Goal: Obtain resource: Download file/media

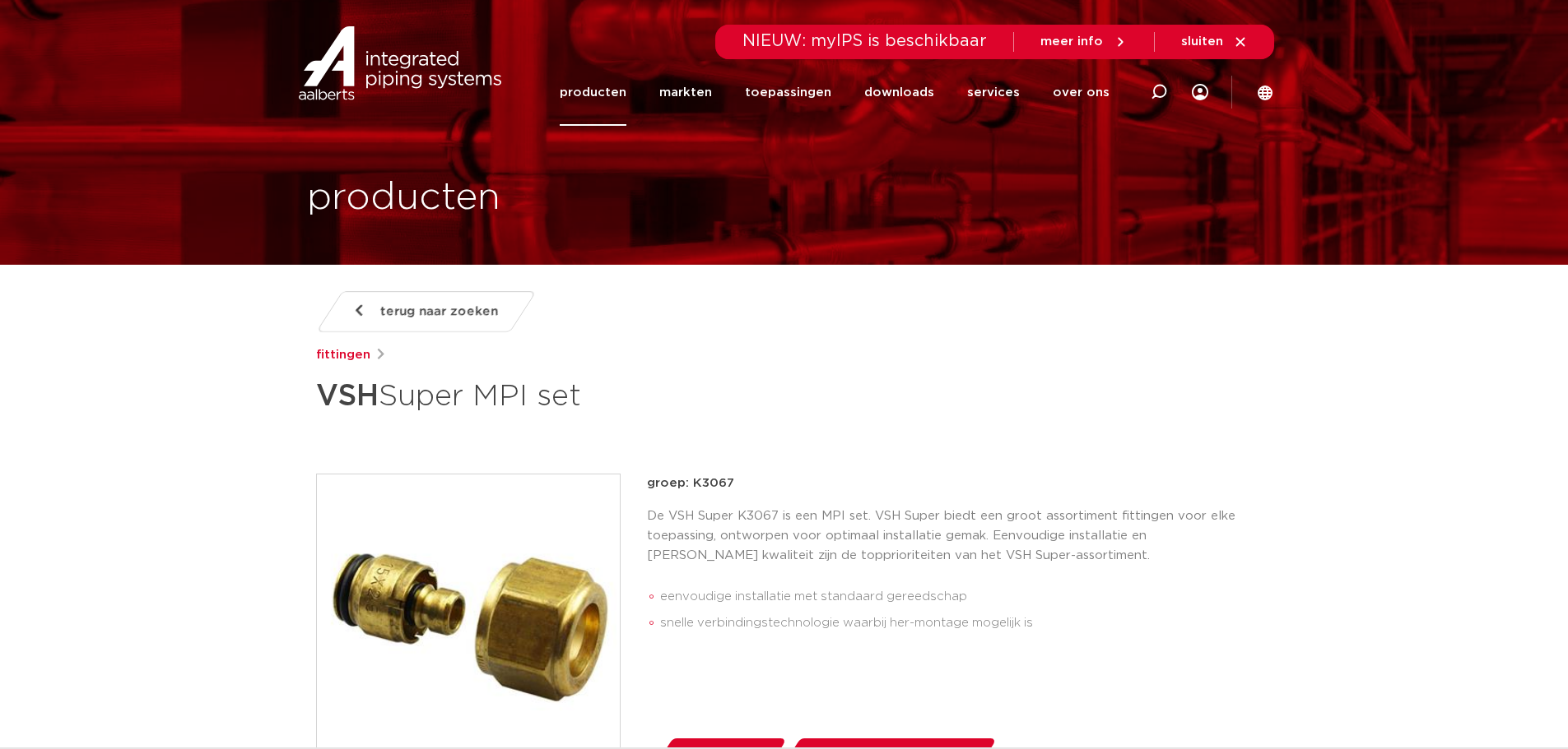
click at [626, 94] on link "producten" at bounding box center [593, 93] width 66 height 66
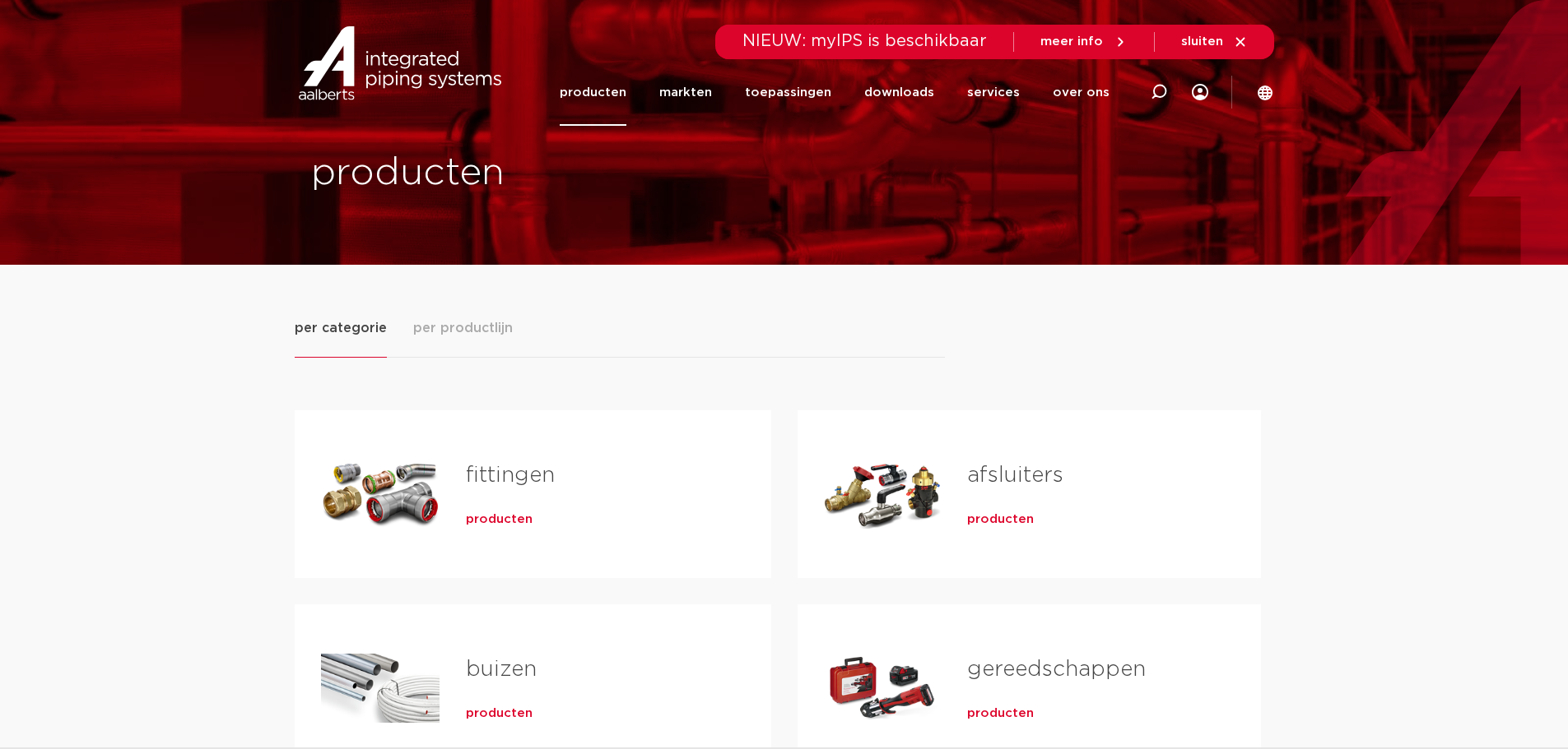
click at [556, 479] on h2 "fittingen" at bounding box center [592, 479] width 253 height 38
click at [471, 329] on span "per productlijn" at bounding box center [463, 328] width 100 height 20
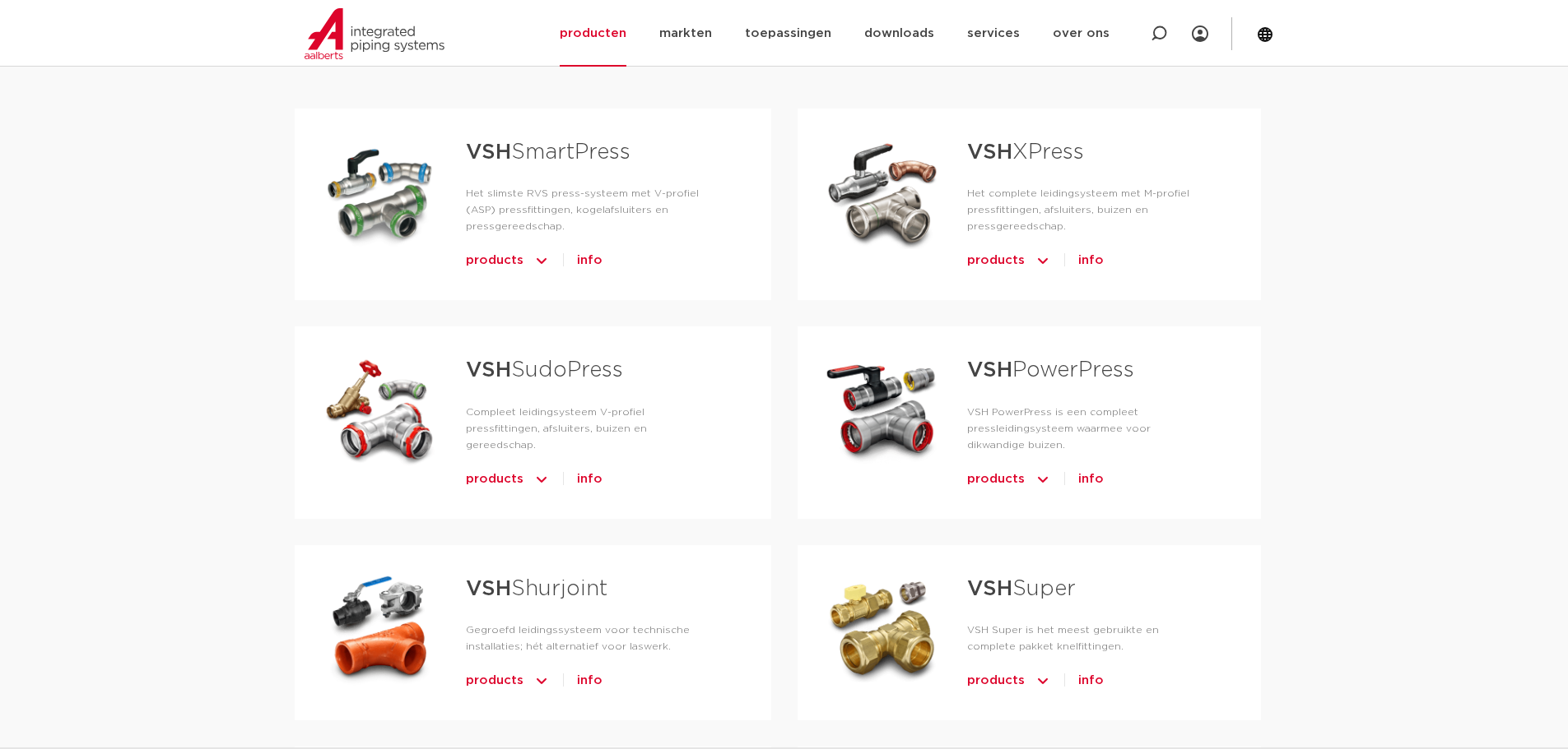
scroll to position [603, 0]
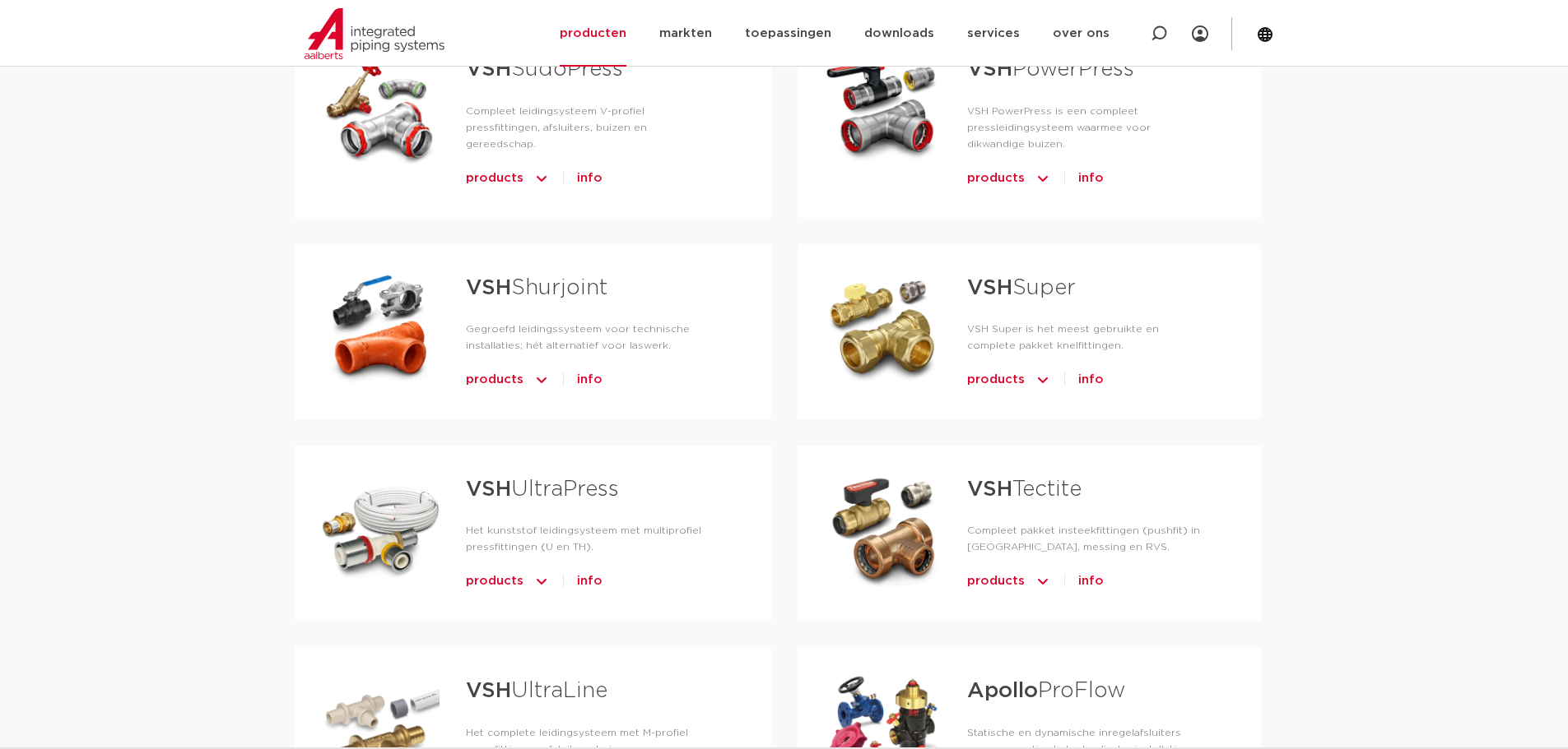
click at [1013, 291] on link "VSH Super" at bounding box center [1021, 288] width 108 height 21
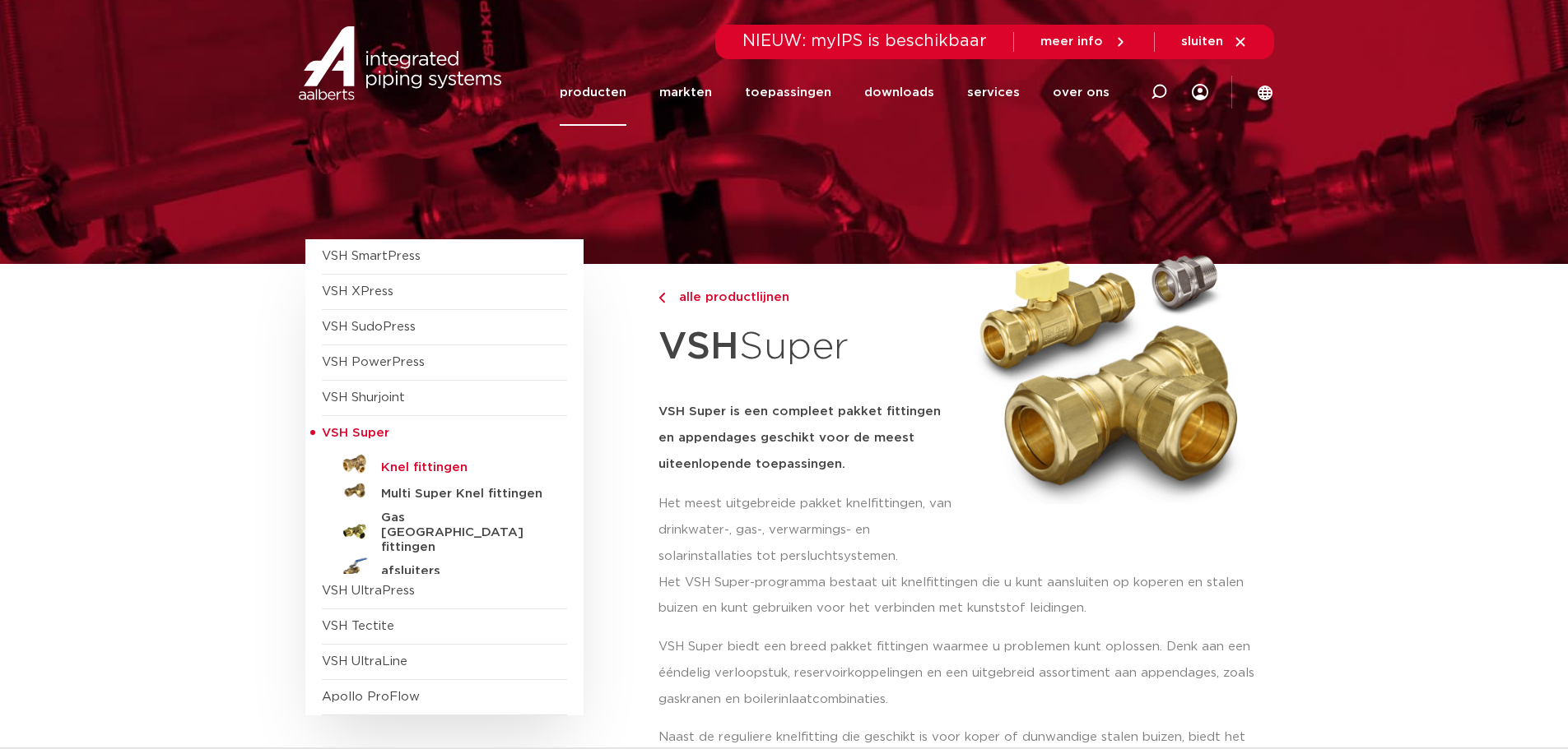
click at [428, 468] on h5 "Knel fittingen" at bounding box center [463, 468] width 163 height 15
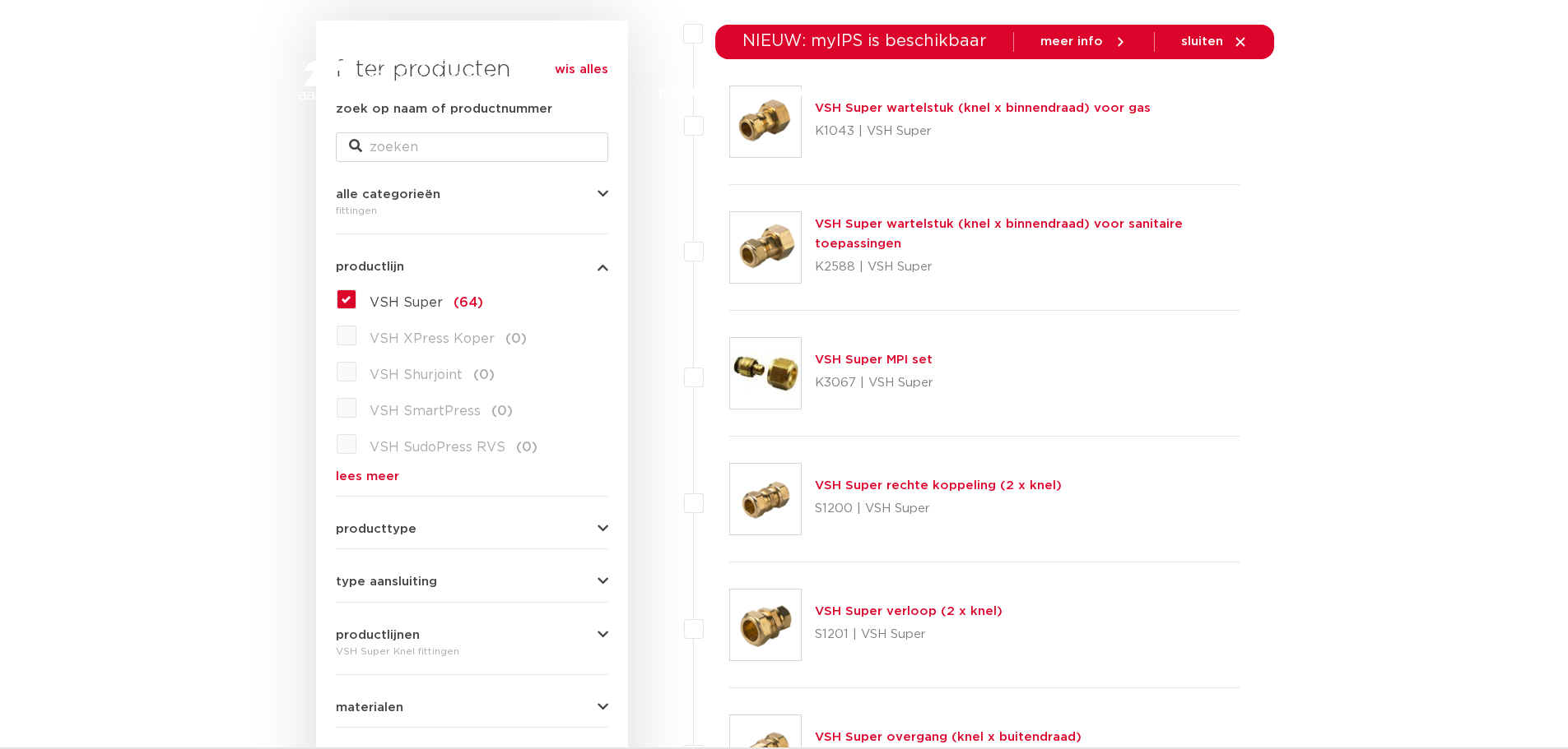
scroll to position [302, 0]
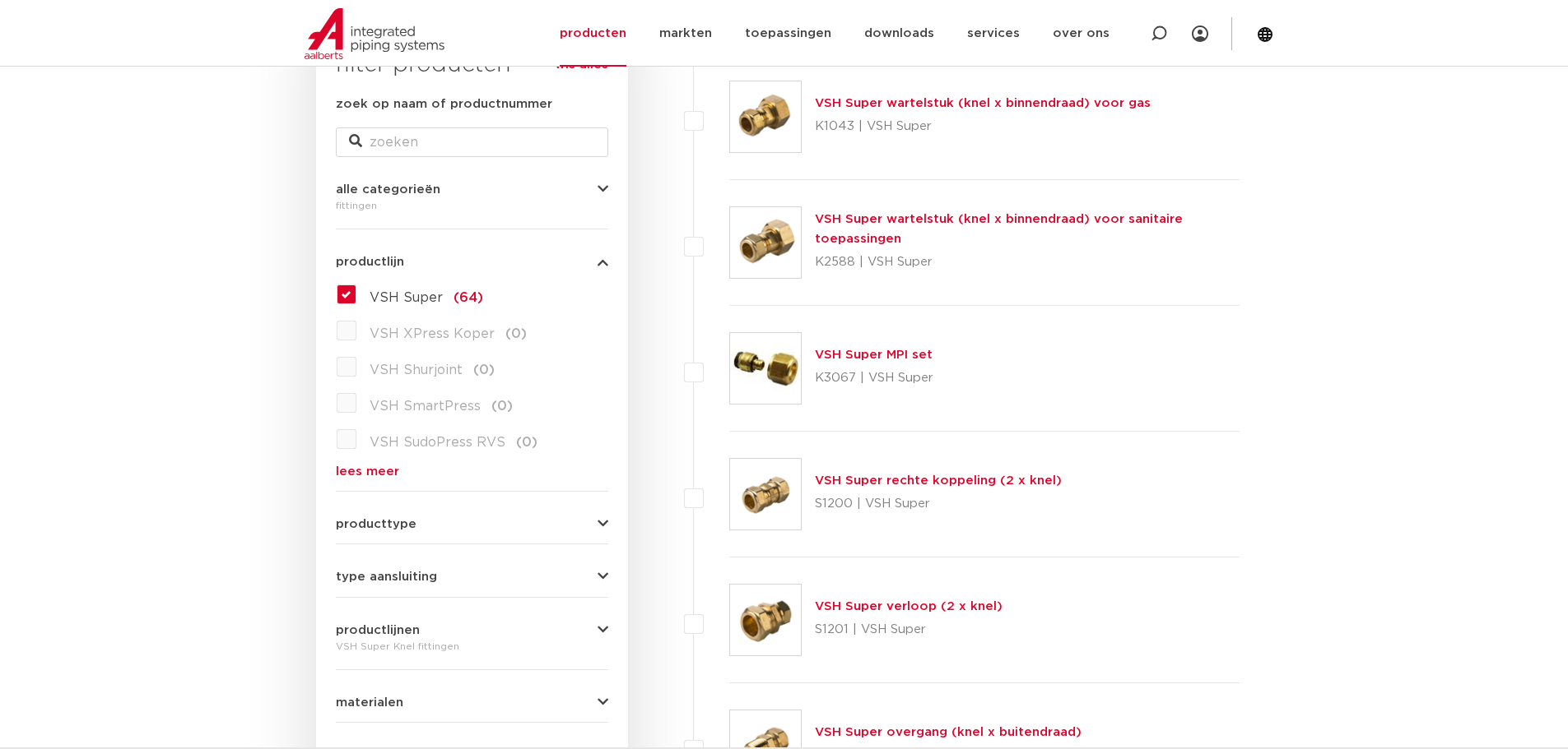
click at [916, 487] on link "VSH Super rechte koppeling (2 x knel)" at bounding box center [938, 481] width 247 height 12
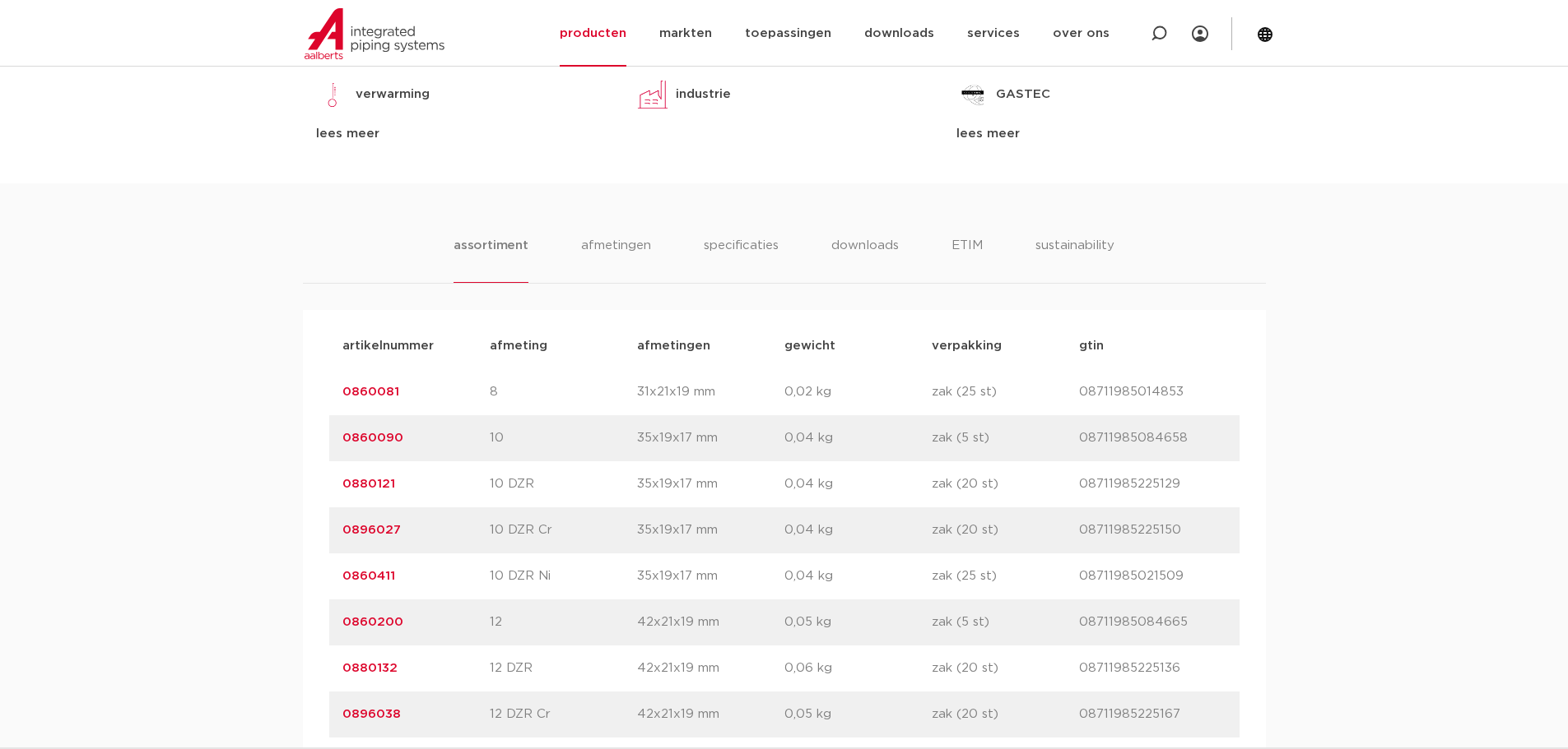
scroll to position [905, 0]
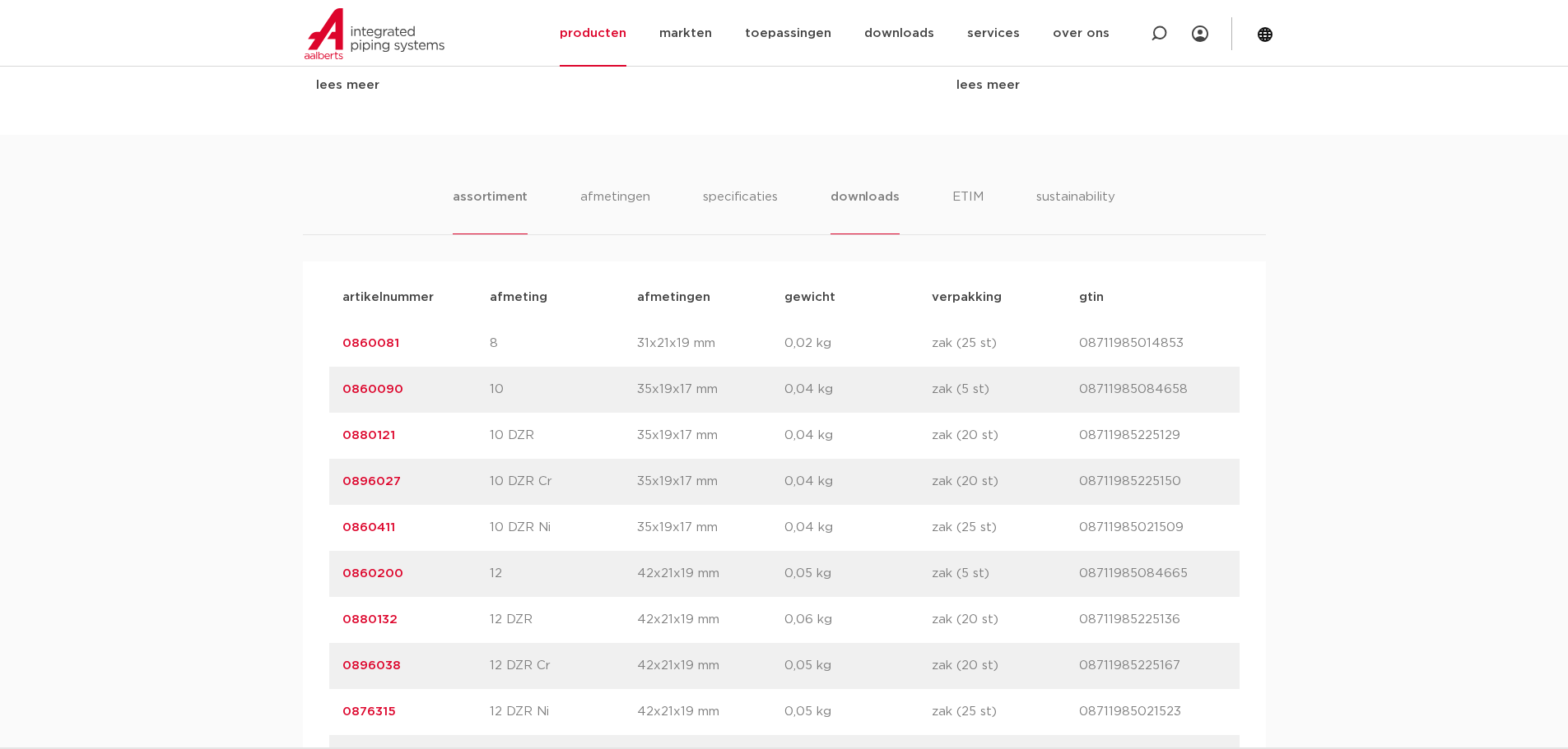
click at [882, 188] on li "downloads" at bounding box center [865, 212] width 68 height 47
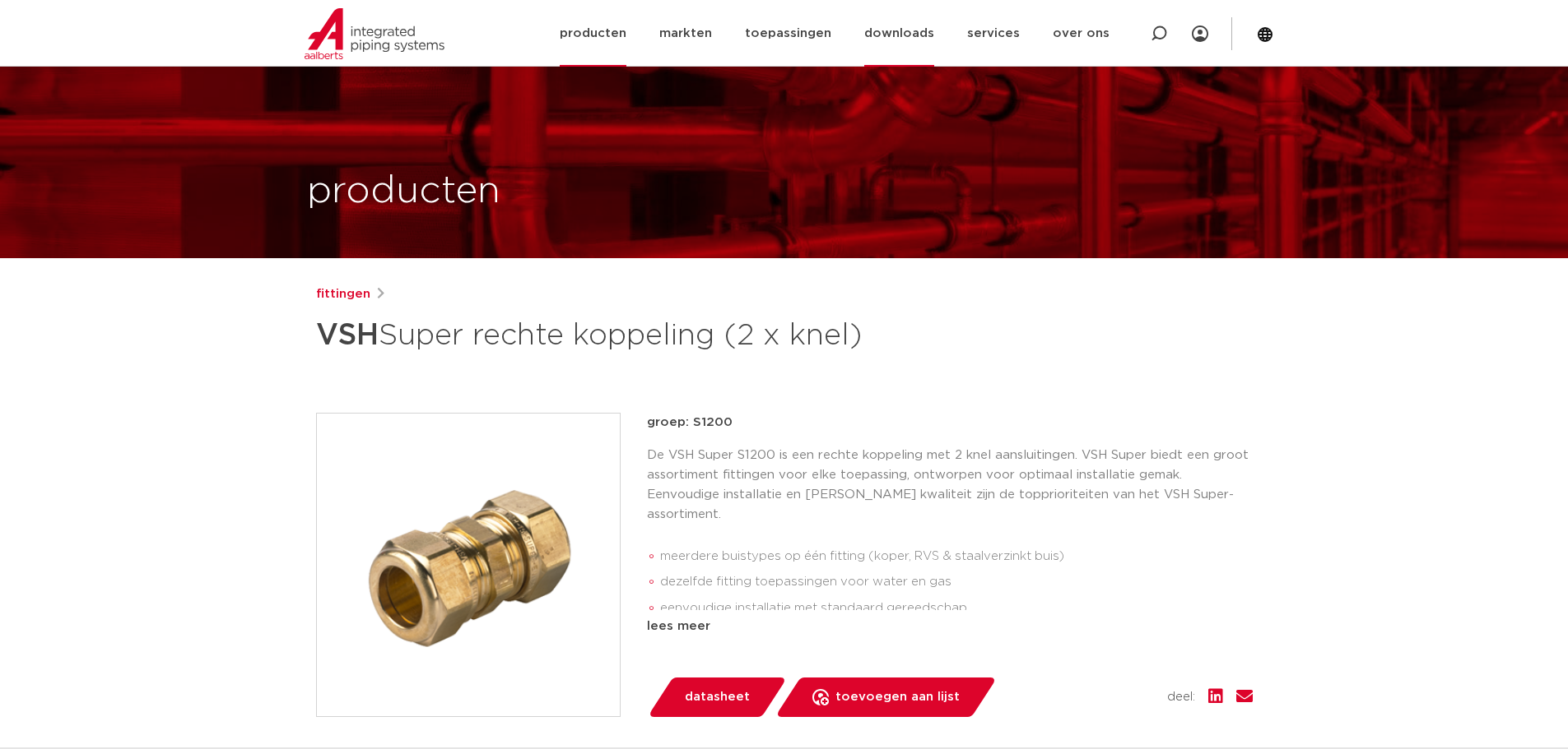
scroll to position [0, 0]
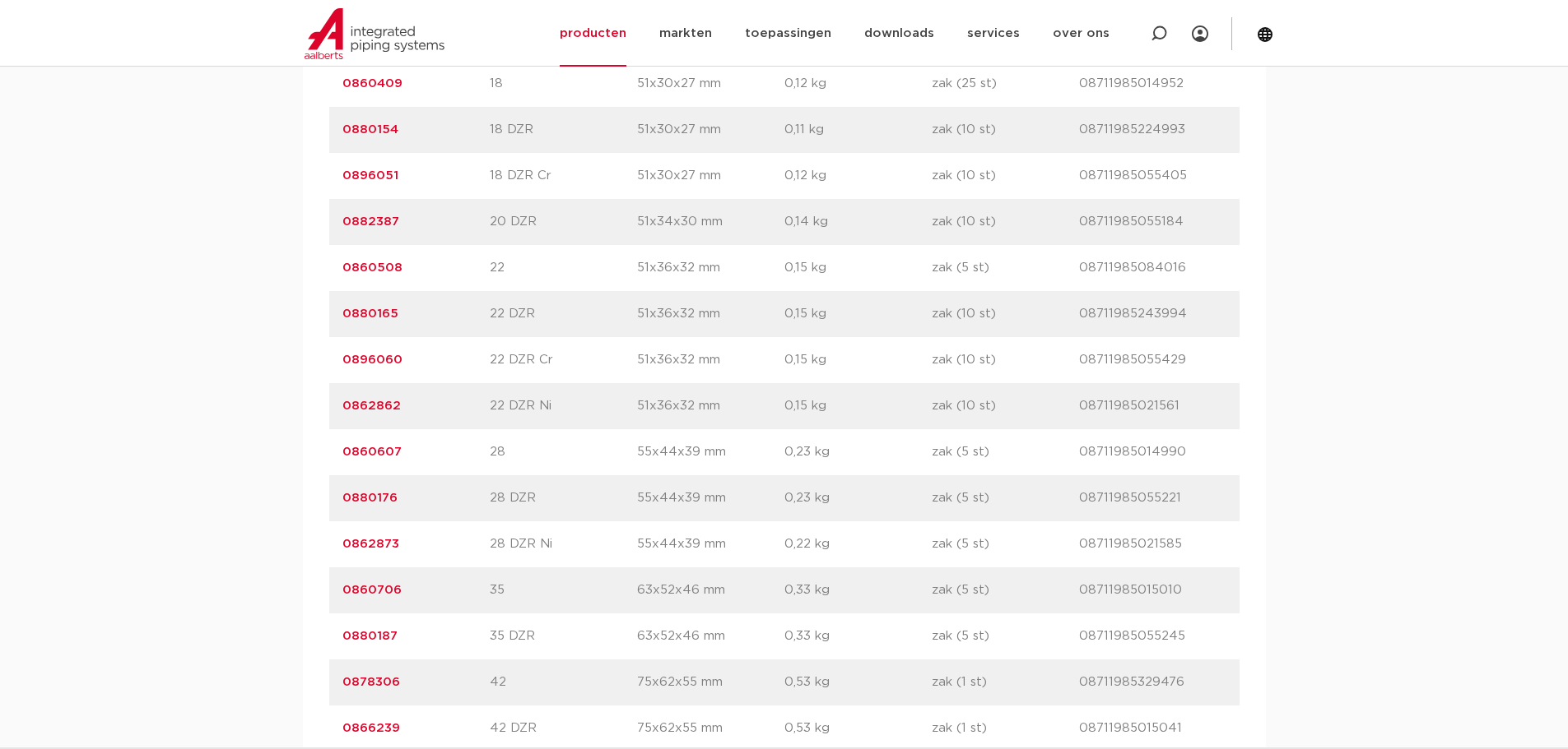
scroll to position [905, 0]
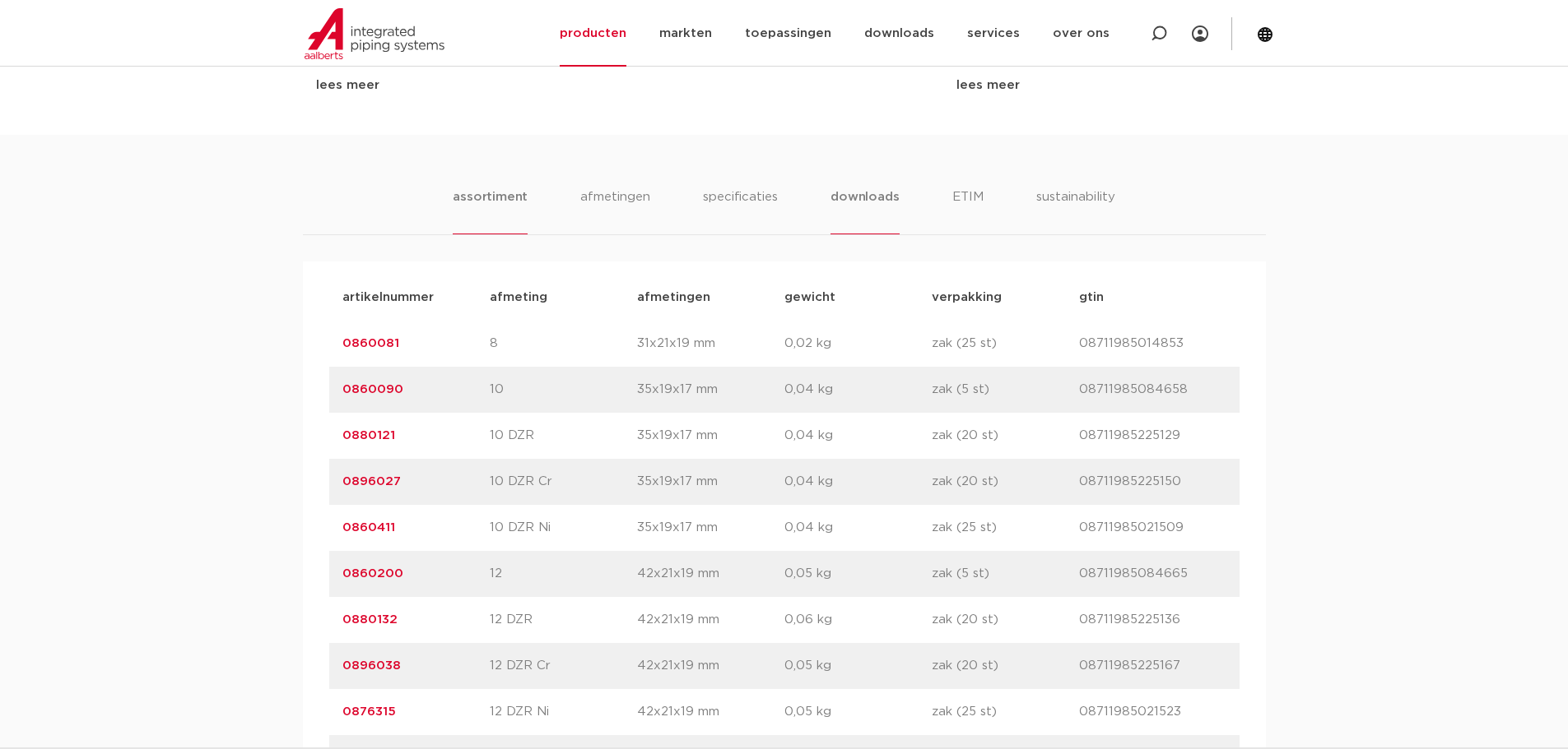
click at [848, 203] on li "downloads" at bounding box center [865, 212] width 68 height 47
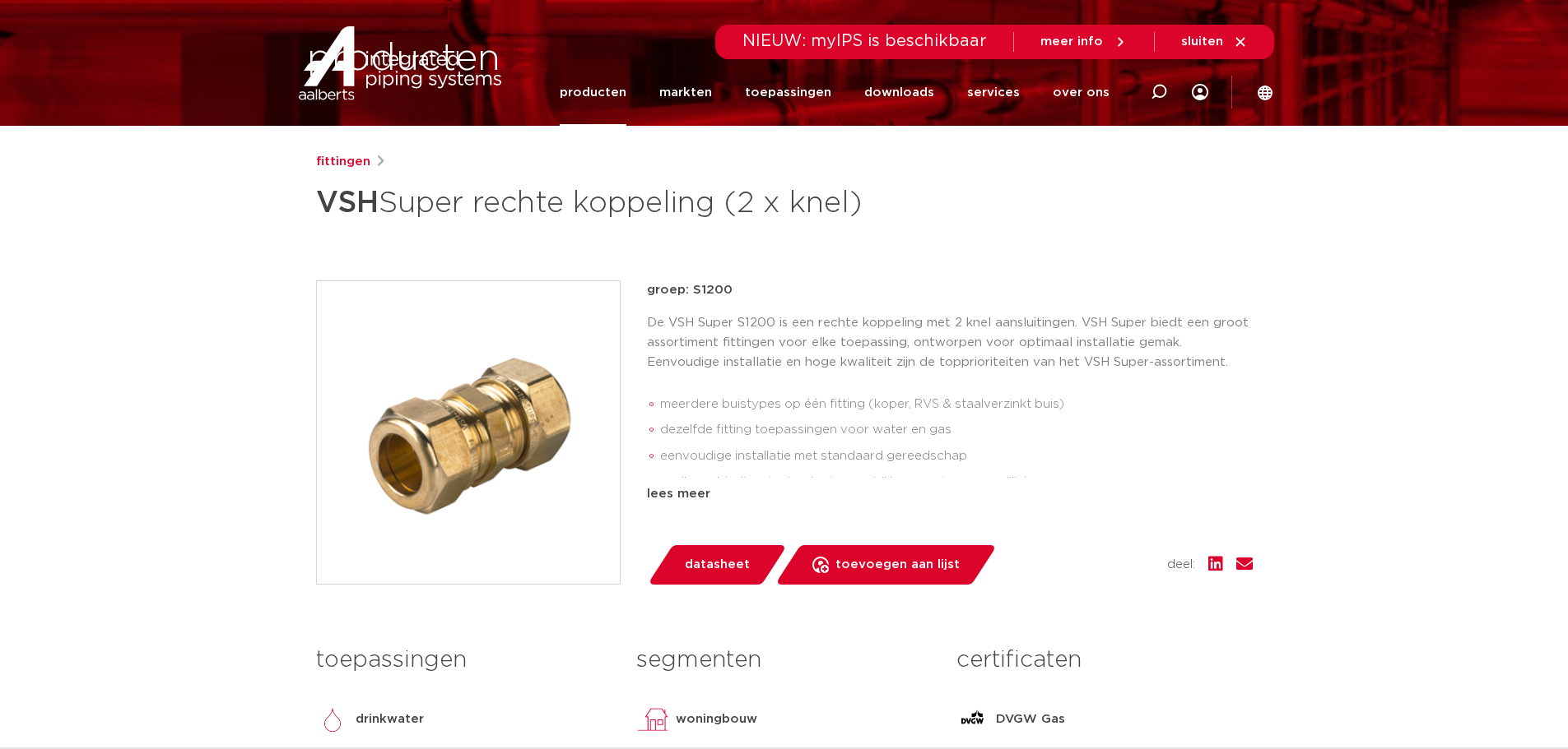
scroll to position [0, 0]
